Goal: Complete application form: Complete application form

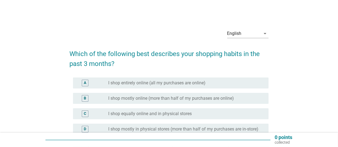
scroll to position [28, 0]
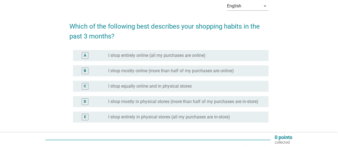
click at [146, 103] on label "I shop mostly in physical stores (more than half of my purchases are in-store)" at bounding box center [184, 102] width 150 height 6
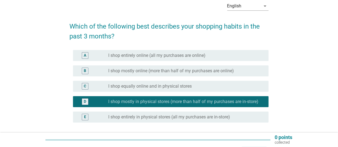
scroll to position [55, 0]
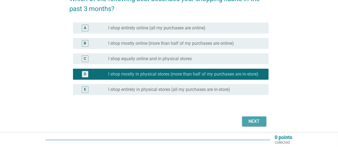
click at [260, 122] on div "Next" at bounding box center [254, 121] width 15 height 7
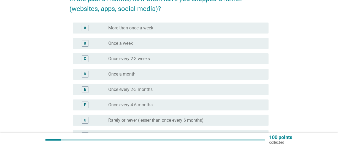
scroll to position [110, 0]
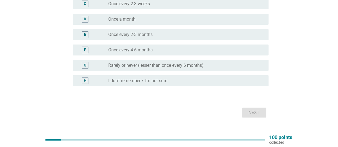
click at [129, 64] on label "Rarely or never (lesser than once every 6 months)" at bounding box center [156, 66] width 95 height 6
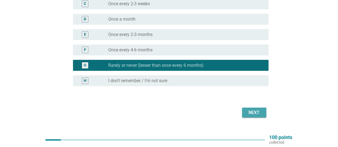
click at [261, 113] on div "Next" at bounding box center [254, 113] width 15 height 7
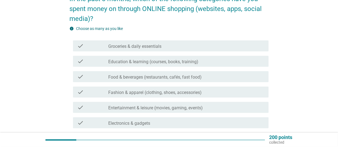
scroll to position [83, 0]
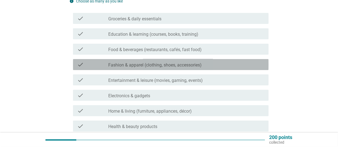
click at [148, 66] on label "Fashion & apparel (clothing, shoes, accessories)" at bounding box center [155, 66] width 93 height 6
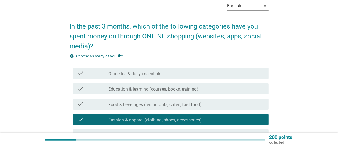
scroll to position [55, 0]
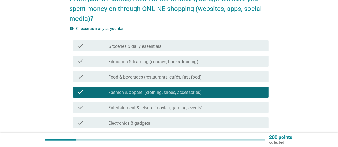
click at [158, 93] on label "Fashion & apparel (clothing, shoes, accessories)" at bounding box center [155, 93] width 93 height 6
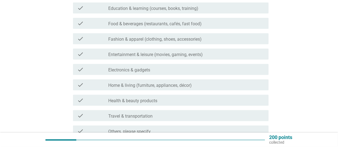
scroll to position [136, 0]
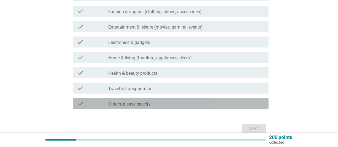
click at [137, 102] on label "Others, please specify" at bounding box center [130, 105] width 42 height 6
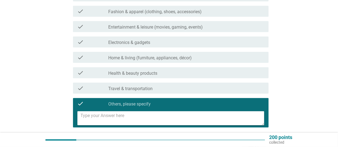
scroll to position [182, 0]
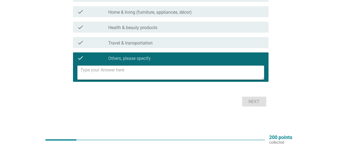
click at [158, 73] on textarea at bounding box center [172, 73] width 183 height 14
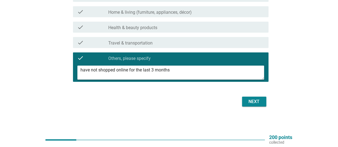
type textarea "have not shopped online for the last 3 months"
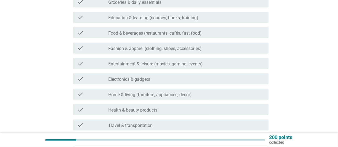
scroll to position [127, 0]
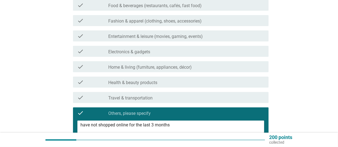
click at [145, 97] on label "Travel & transportation" at bounding box center [131, 99] width 44 height 6
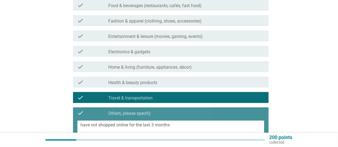
click at [99, 115] on div "check" at bounding box center [92, 113] width 31 height 7
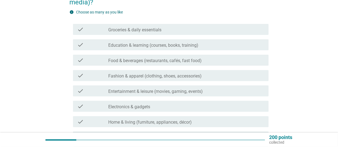
scroll to position [154, 0]
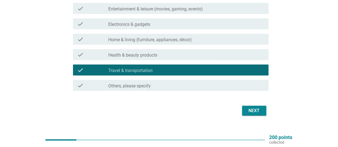
click at [253, 107] on button "Next" at bounding box center [254, 111] width 24 height 10
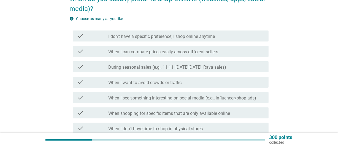
scroll to position [83, 0]
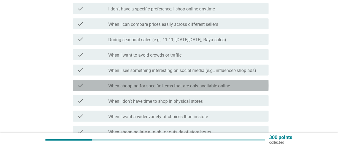
click at [185, 85] on label "When shopping for specific items that are only available online" at bounding box center [170, 86] width 122 height 6
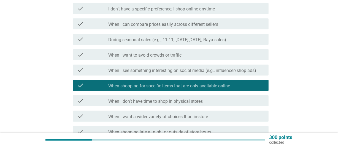
scroll to position [138, 0]
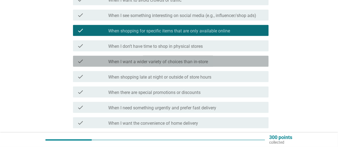
click at [137, 60] on label "When I want a wider variety of choices than in-store" at bounding box center [159, 62] width 100 height 6
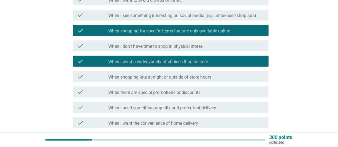
click at [181, 93] on label "When there are special promotions or discounts" at bounding box center [155, 93] width 92 height 6
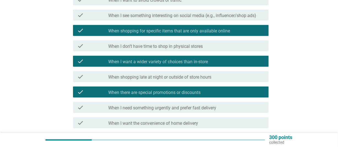
scroll to position [193, 0]
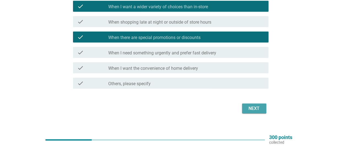
click at [261, 109] on div "Next" at bounding box center [254, 108] width 15 height 7
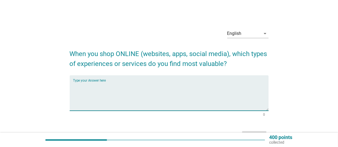
click at [179, 87] on textarea "Type your Answer here" at bounding box center [171, 96] width 196 height 29
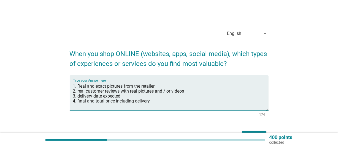
scroll to position [28, 0]
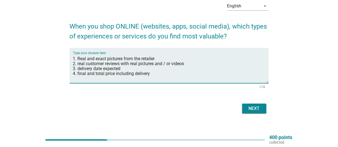
type textarea "1. Real and exact pictures from the retailer 2. real customer reviews with real…"
click at [258, 106] on div "Next" at bounding box center [254, 108] width 15 height 7
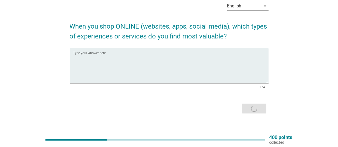
scroll to position [0, 0]
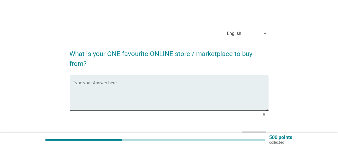
click at [180, 88] on textarea "Type your Answer here" at bounding box center [171, 96] width 196 height 29
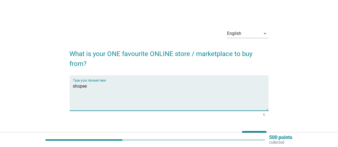
scroll to position [35, 0]
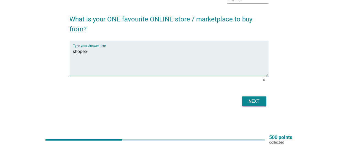
type textarea "shopee"
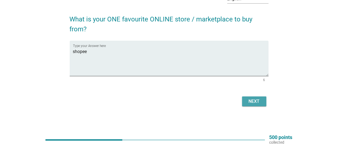
click at [256, 102] on div "Next" at bounding box center [254, 101] width 15 height 7
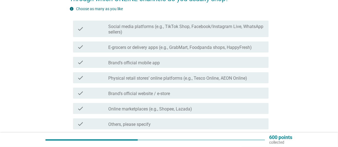
scroll to position [83, 0]
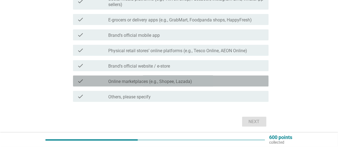
click at [167, 80] on label "Online marketplaces (e.g., Shopee, Lazada)" at bounding box center [151, 82] width 84 height 6
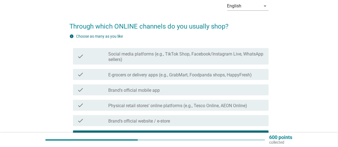
scroll to position [103, 0]
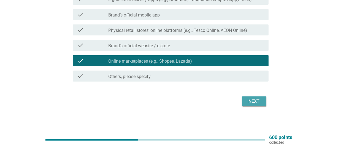
click at [256, 99] on div "Next" at bounding box center [254, 101] width 15 height 7
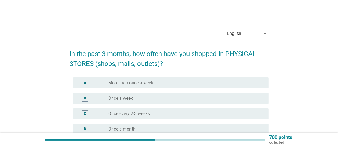
click at [153, 84] on label "More than once a week" at bounding box center [131, 83] width 45 height 6
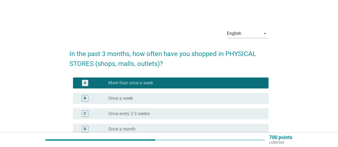
scroll to position [106, 0]
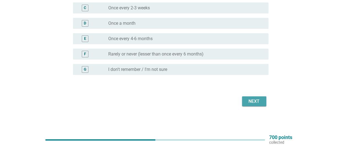
click at [247, 99] on div "Next" at bounding box center [254, 101] width 15 height 7
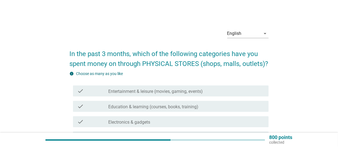
scroll to position [28, 0]
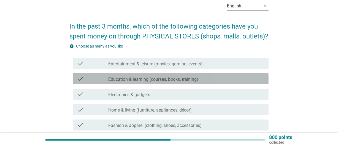
click at [137, 79] on label "Education & learning (courses, books, training)" at bounding box center [154, 80] width 90 height 6
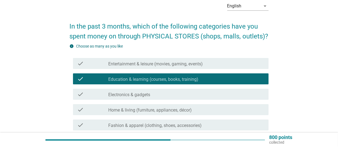
scroll to position [55, 0]
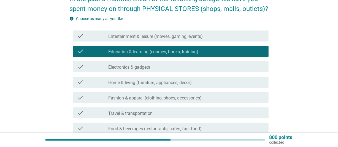
click at [139, 84] on label "Home & living (furniture, appliances, décor)" at bounding box center [150, 83] width 83 height 6
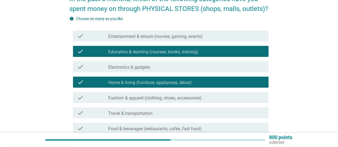
scroll to position [83, 0]
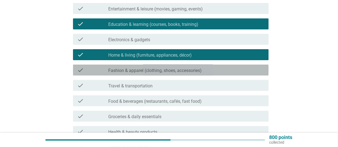
click at [173, 72] on label "Fashion & apparel (clothing, shoes, accessories)" at bounding box center [155, 71] width 93 height 6
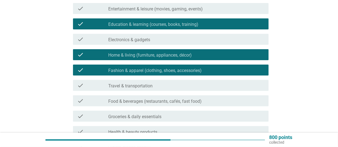
scroll to position [110, 0]
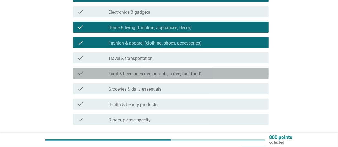
click at [131, 73] on label "Food & beverages (restaurants, cafés, fast food)" at bounding box center [155, 74] width 93 height 6
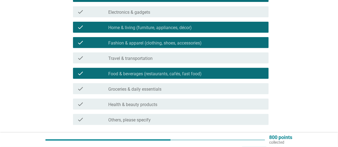
click at [129, 90] on label "Groceries & daily essentials" at bounding box center [135, 90] width 53 height 6
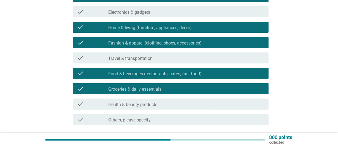
scroll to position [138, 0]
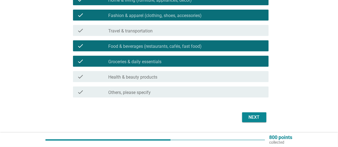
click at [148, 81] on div "check check_box_outline_blank Health & beauty products" at bounding box center [171, 76] width 196 height 11
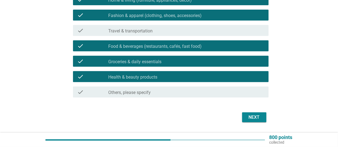
click at [256, 121] on button "Next" at bounding box center [254, 118] width 24 height 10
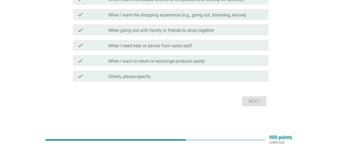
scroll to position [157, 0]
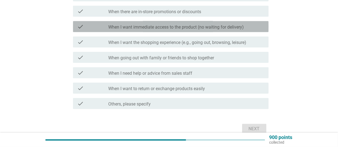
click at [149, 26] on label "When I want immediate access to the product (no waiting for delivery)" at bounding box center [177, 28] width 136 height 6
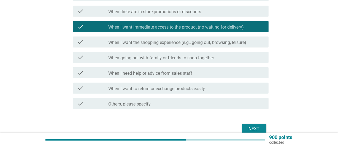
scroll to position [129, 0]
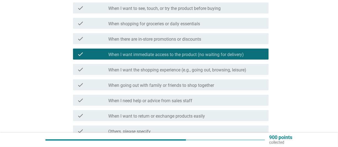
click at [164, 38] on label "When there are in-store promotions or discounts" at bounding box center [155, 40] width 93 height 6
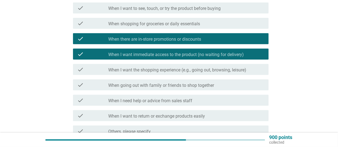
scroll to position [102, 0]
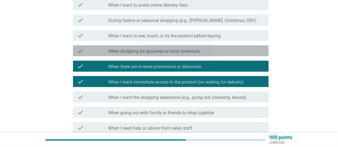
click at [156, 49] on label "When shopping for groceries or daily essentials" at bounding box center [155, 52] width 92 height 6
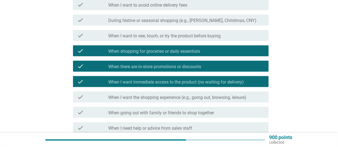
click at [155, 37] on label "When I want to see, touch, or try the product before buying" at bounding box center [165, 36] width 112 height 6
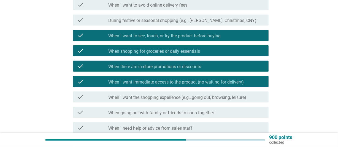
scroll to position [74, 0]
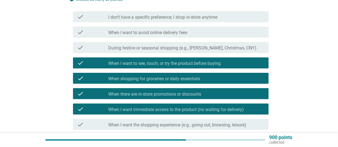
click at [164, 31] on label "When I want to avoid online delivery fees" at bounding box center [148, 33] width 79 height 6
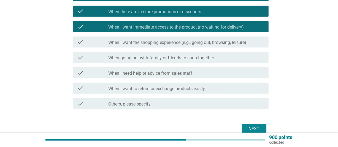
scroll to position [185, 0]
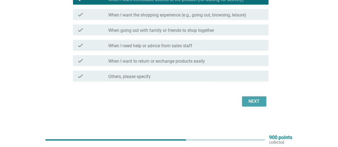
click at [249, 104] on div "Next" at bounding box center [254, 101] width 15 height 7
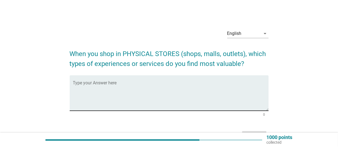
click at [104, 93] on textarea "Type your Answer here" at bounding box center [171, 96] width 196 height 29
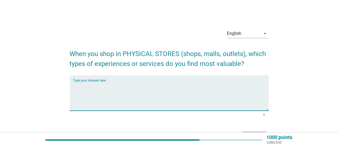
click at [118, 84] on textarea "Type your Answer here" at bounding box center [171, 96] width 196 height 29
click at [117, 87] on textarea "Type your Answer here" at bounding box center [171, 96] width 196 height 29
click at [141, 94] on textarea "live and physical touch and view" at bounding box center [171, 96] width 196 height 29
click at [139, 86] on textarea "live and physical touch and view" at bounding box center [171, 96] width 196 height 29
click at [137, 95] on textarea "live and physical touch and view" at bounding box center [171, 96] width 196 height 29
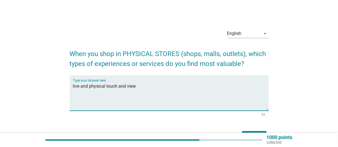
click at [136, 85] on textarea "live and physical touch and view" at bounding box center [171, 96] width 196 height 29
click at [72, 86] on div "Type your Answer here live and physical touch and view" at bounding box center [169, 93] width 199 height 36
click at [73, 86] on textarea "live and physical touch and view" at bounding box center [171, 96] width 196 height 29
click at [172, 82] on textarea "1. live and physical touch and view" at bounding box center [171, 96] width 196 height 29
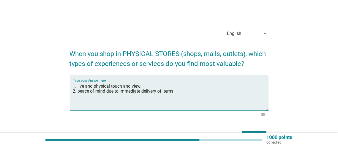
scroll to position [28, 0]
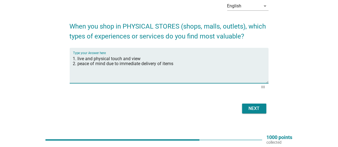
type textarea "1. live and physical touch and view 2. peace of mind due to immediate delivery …"
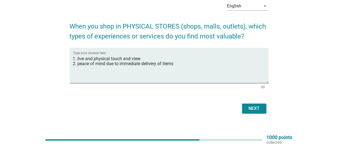
click at [267, 111] on div "Next" at bounding box center [169, 108] width 199 height 13
click at [262, 110] on button "Next" at bounding box center [254, 109] width 24 height 10
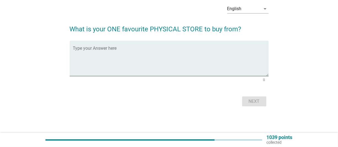
scroll to position [0, 0]
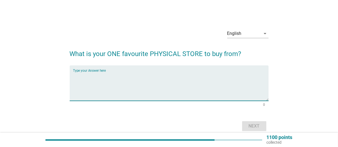
click at [112, 79] on textarea "Type your Answer here" at bounding box center [171, 86] width 196 height 29
type textarea "NSK"
click at [247, 124] on div "Next" at bounding box center [254, 126] width 15 height 7
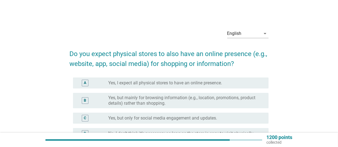
scroll to position [55, 0]
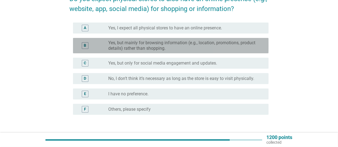
click at [137, 47] on label "Yes, but mainly for browsing information (e.g., location, promotions, product d…" at bounding box center [184, 45] width 151 height 11
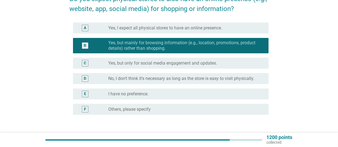
scroll to position [95, 0]
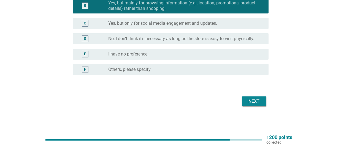
click at [261, 101] on div "Next" at bounding box center [254, 101] width 15 height 7
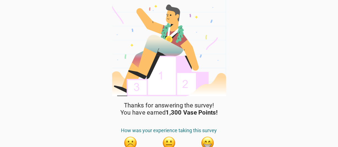
scroll to position [27, 0]
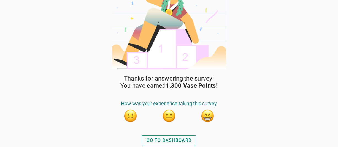
click at [209, 114] on button "button" at bounding box center [208, 116] width 14 height 14
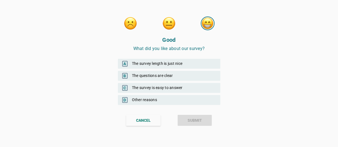
click at [170, 66] on div "A The survey length is just nice" at bounding box center [169, 64] width 102 height 10
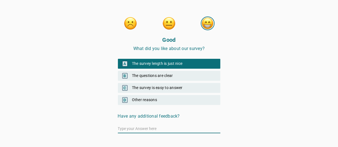
scroll to position [17, 0]
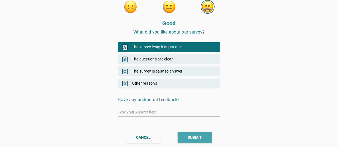
click at [190, 136] on div "SUBMIT" at bounding box center [195, 138] width 14 height 6
